Goal: Book appointment/travel/reservation

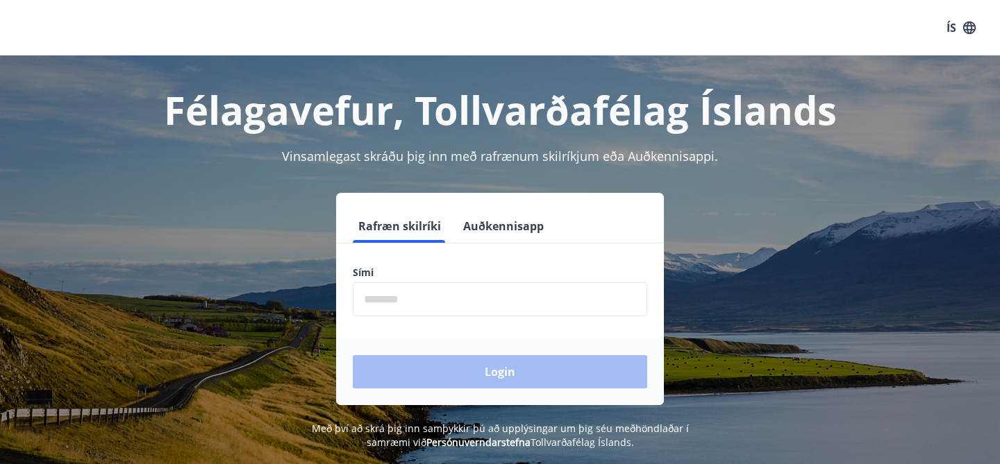
click at [462, 301] on input "phone" at bounding box center [500, 300] width 294 height 34
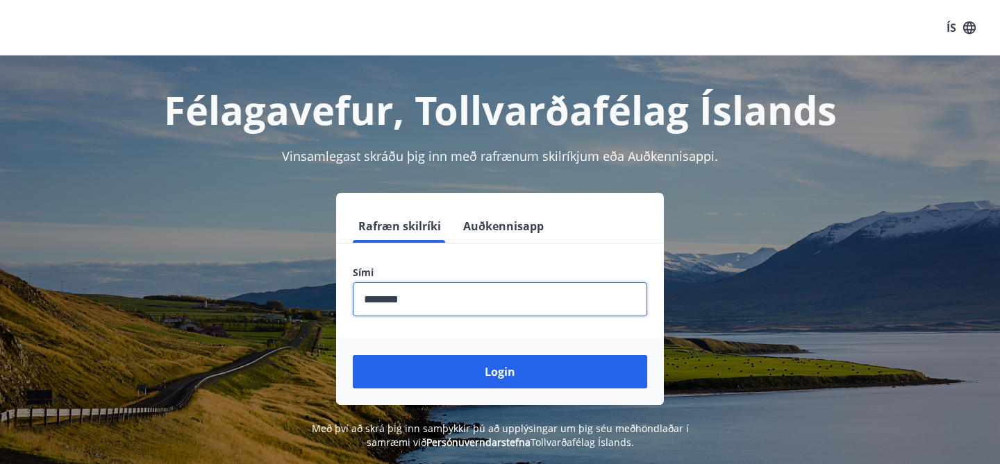
type input "********"
click at [353, 355] on button "Login" at bounding box center [500, 371] width 294 height 33
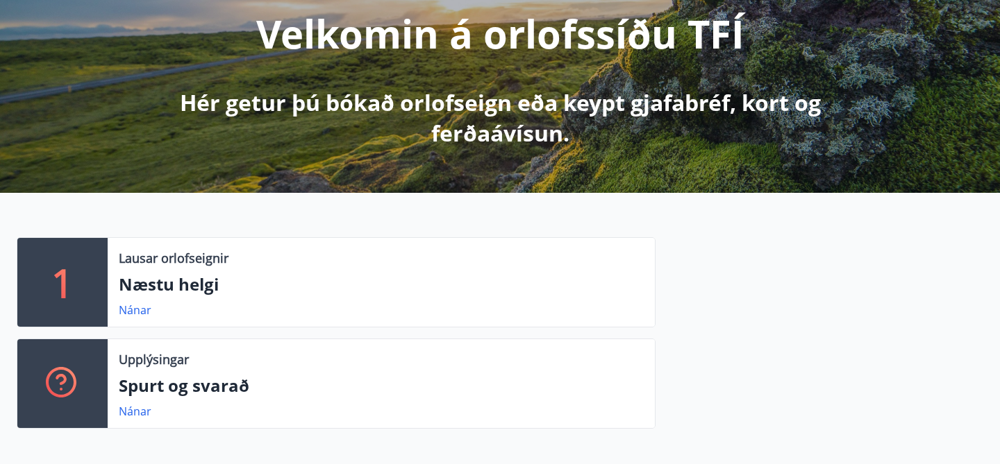
scroll to position [185, 0]
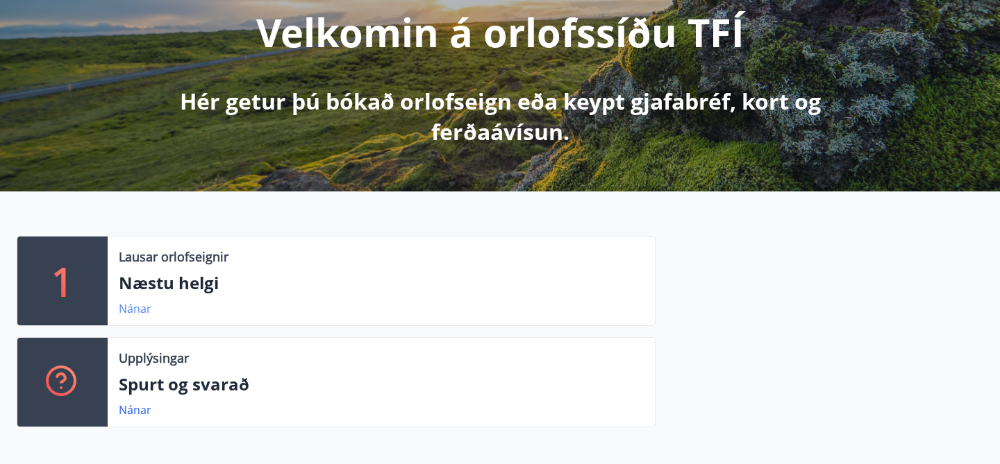
click at [126, 312] on link "Nánar" at bounding box center [135, 308] width 33 height 15
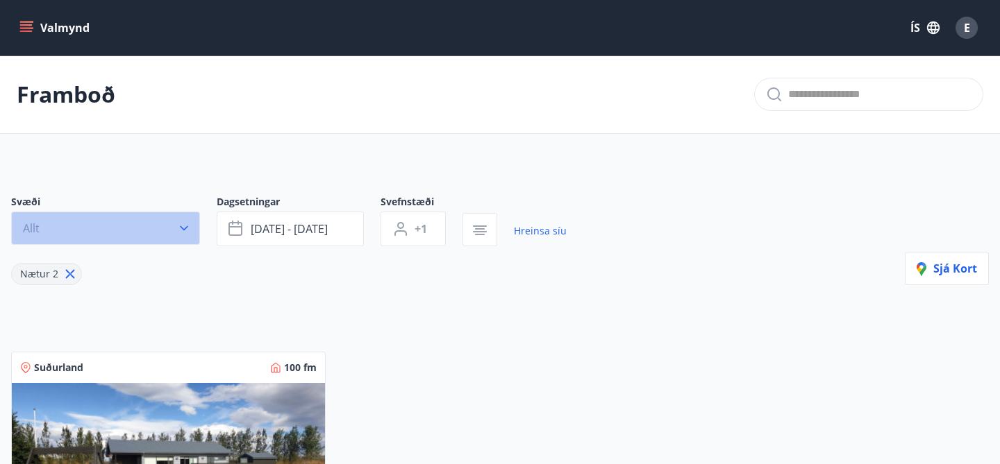
click at [176, 236] on button "Allt" at bounding box center [105, 228] width 189 height 33
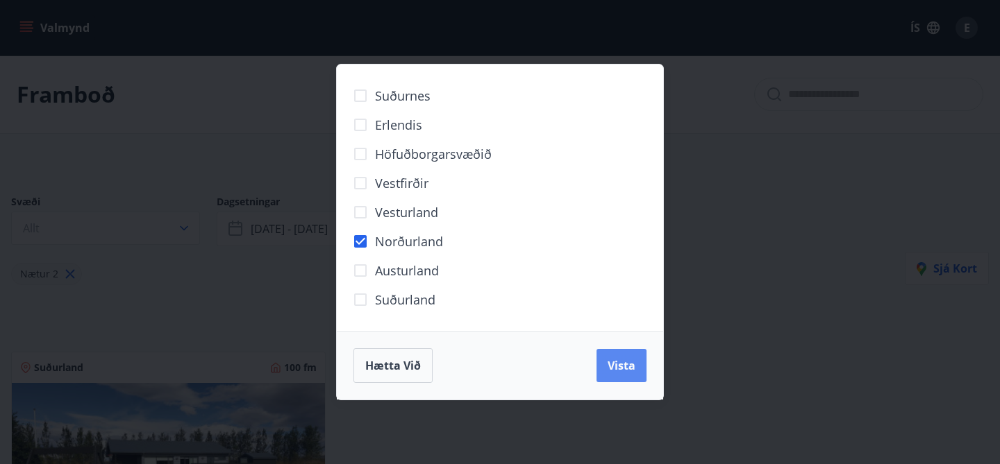
click at [602, 356] on button "Vista" at bounding box center [621, 365] width 50 height 33
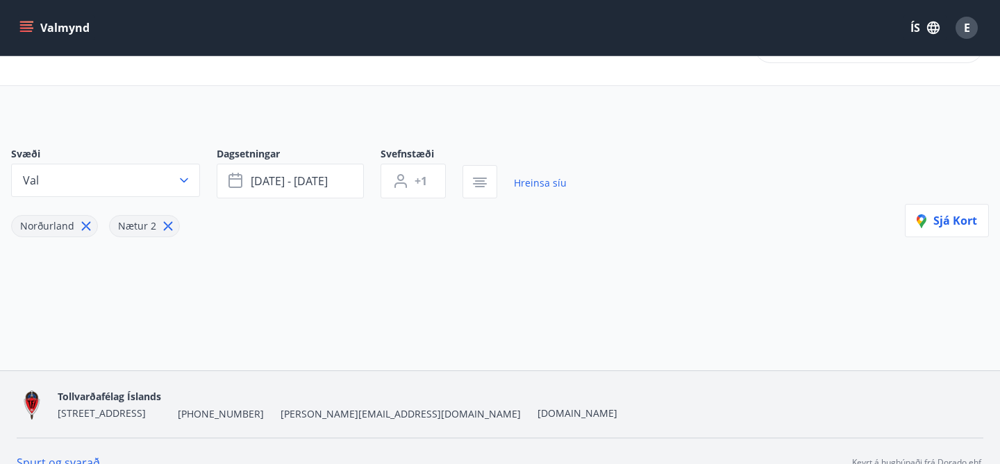
scroll to position [40, 0]
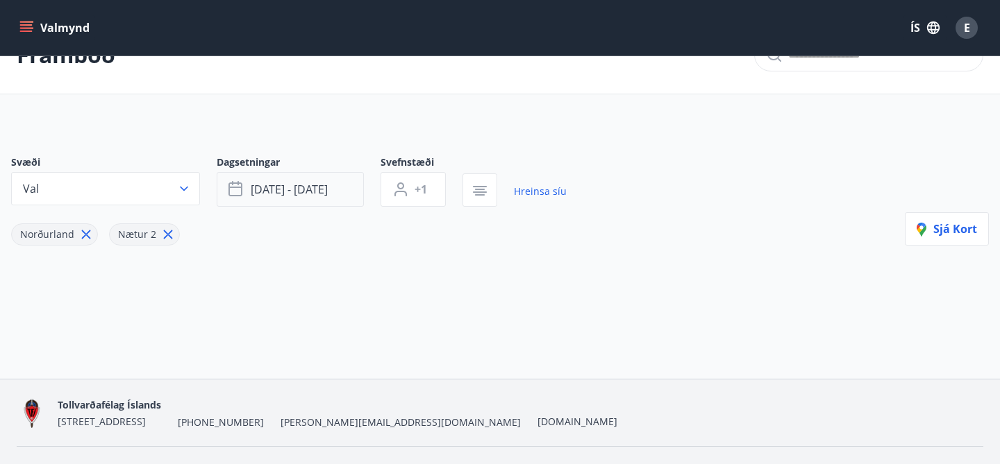
click at [329, 194] on button "sep 12 - sep 15" at bounding box center [290, 189] width 147 height 35
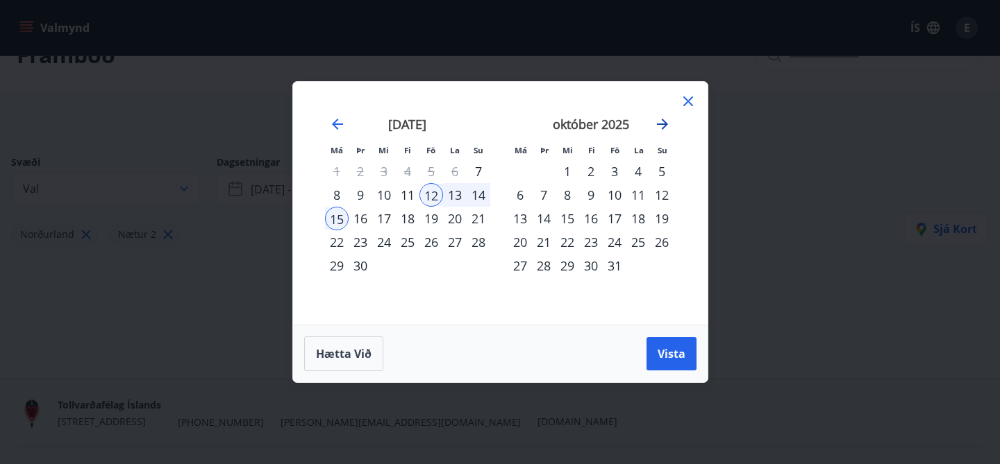
click at [665, 122] on icon "Move forward to switch to the next month." at bounding box center [662, 124] width 17 height 17
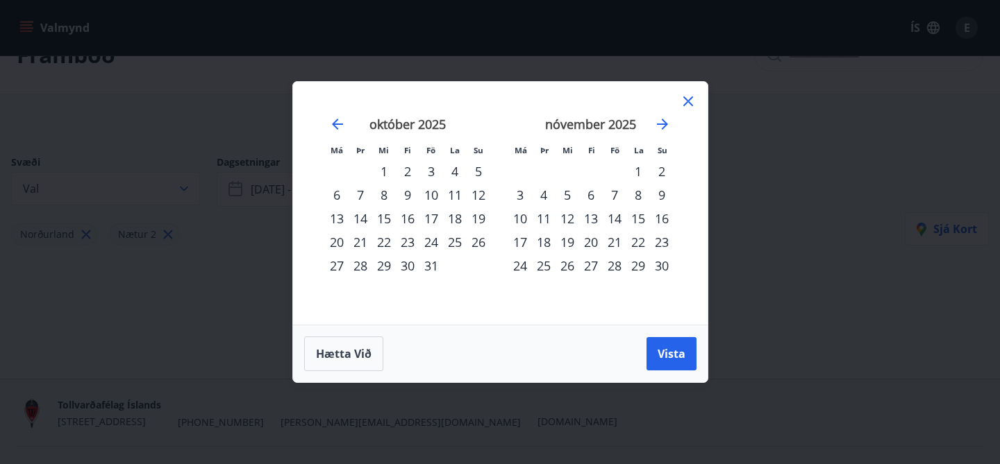
click at [635, 267] on div "29" at bounding box center [638, 266] width 24 height 24
click at [681, 362] on button "Vista" at bounding box center [671, 353] width 50 height 33
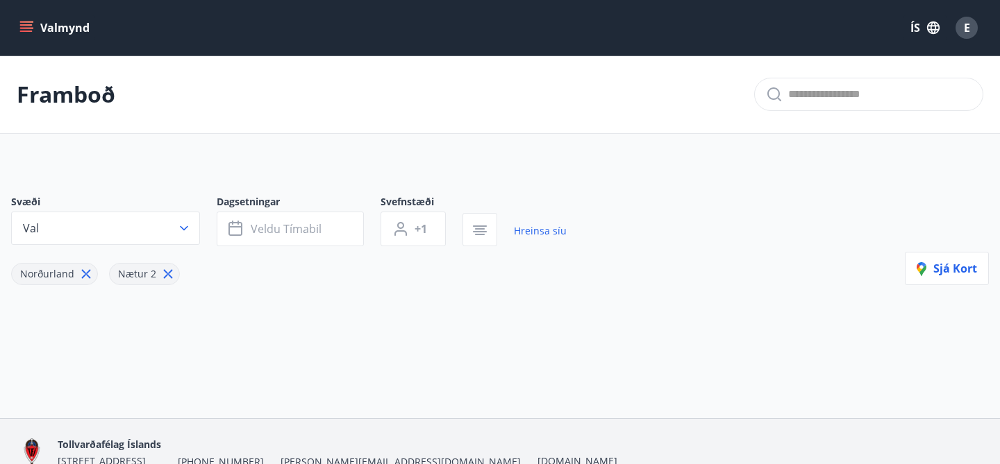
click at [38, 26] on button "Valmynd" at bounding box center [56, 27] width 78 height 25
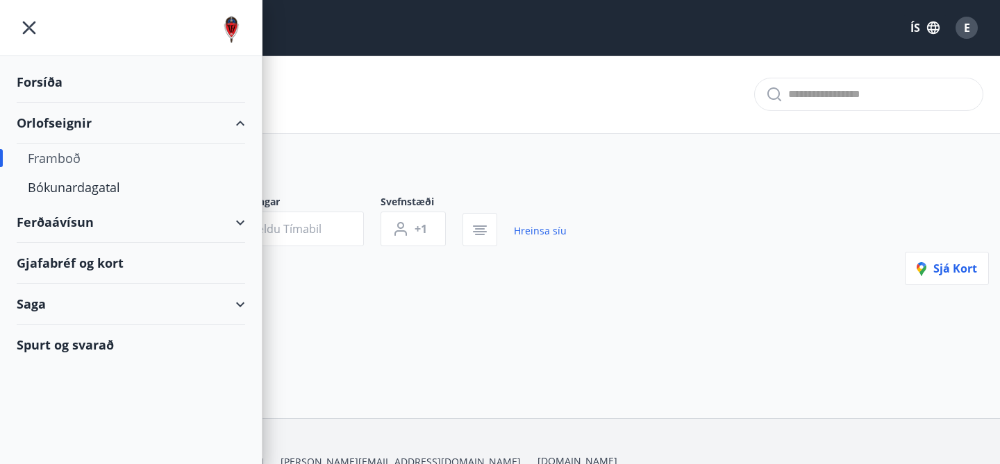
click at [71, 163] on div "Framboð" at bounding box center [131, 158] width 206 height 29
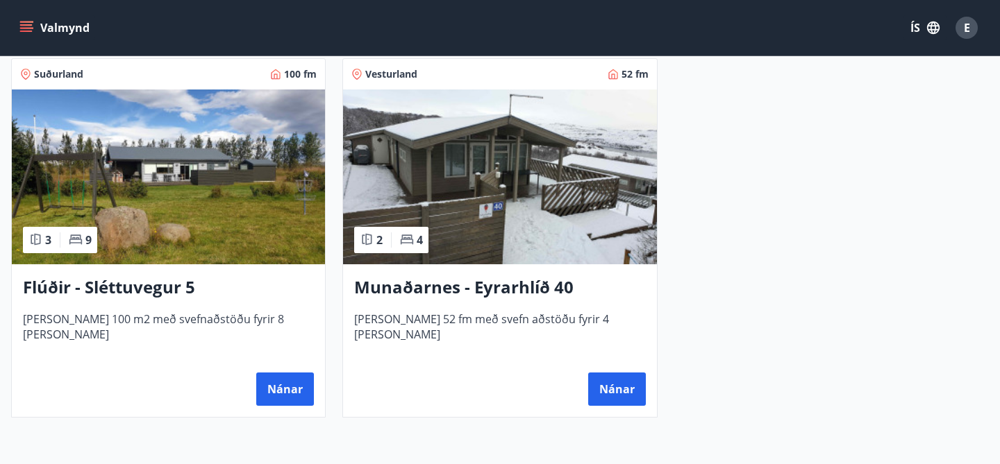
scroll to position [253, 0]
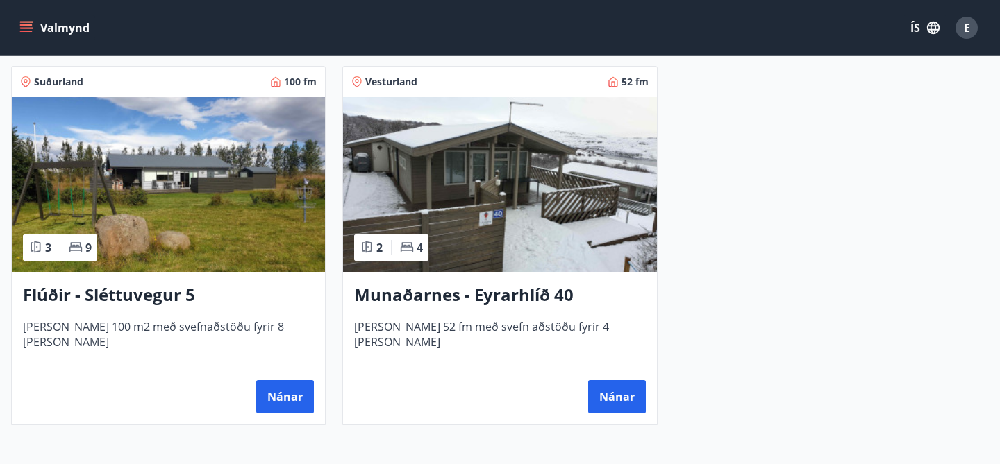
click at [157, 198] on img at bounding box center [168, 184] width 313 height 175
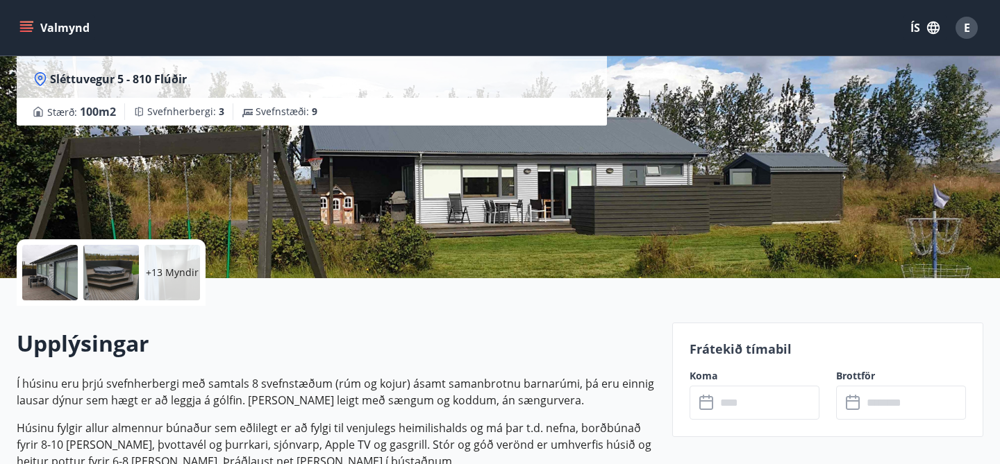
scroll to position [140, 0]
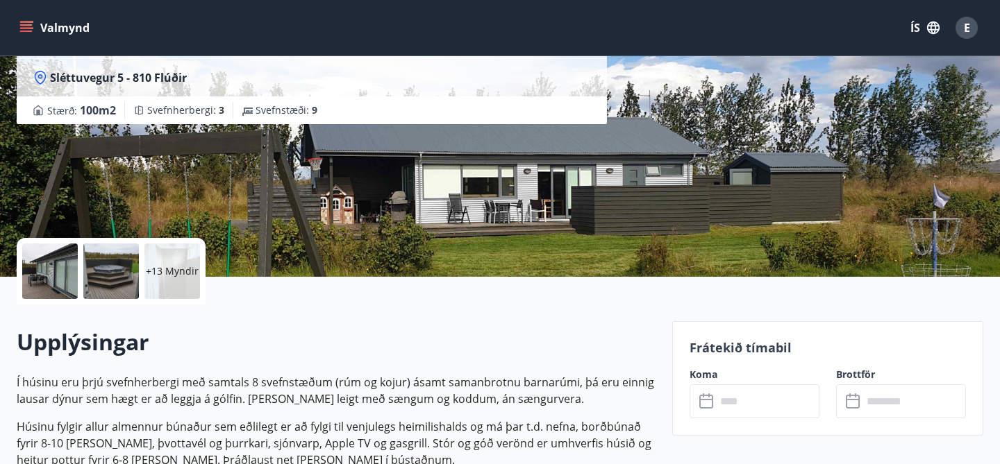
click at [169, 277] on p "+13 Myndir" at bounding box center [172, 271] width 53 height 14
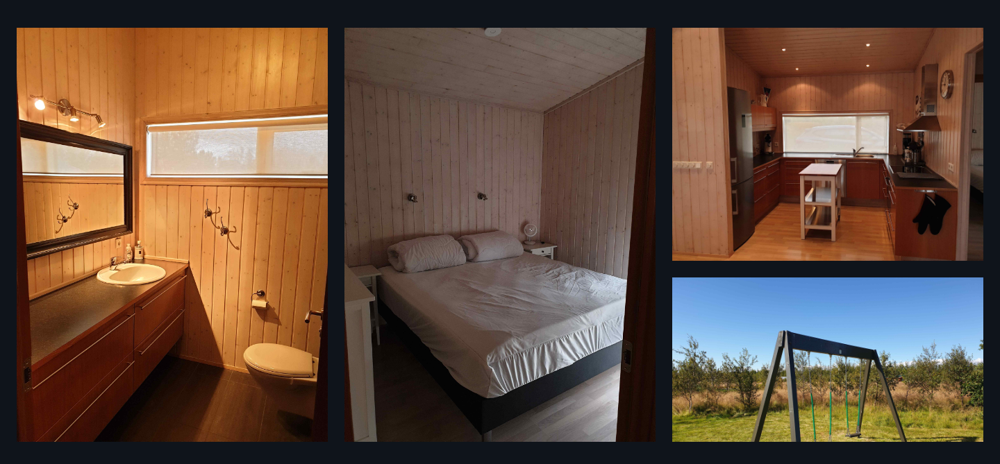
scroll to position [733, 0]
